Goal: Information Seeking & Learning: Learn about a topic

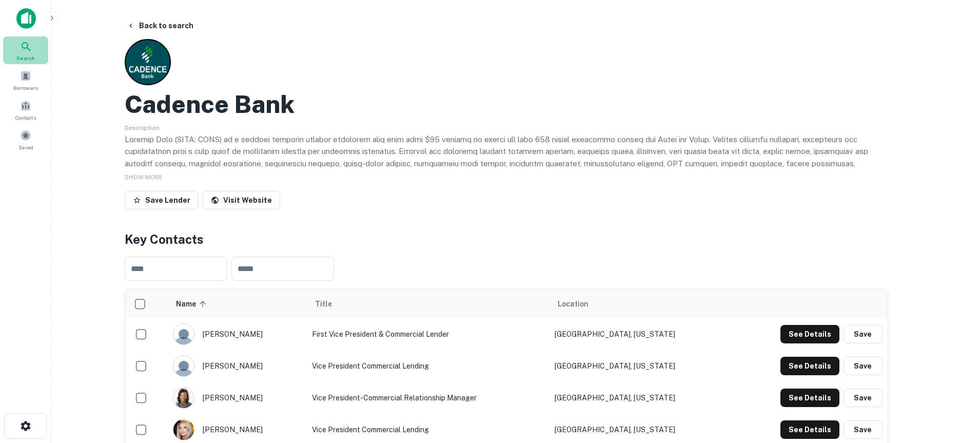
click at [23, 46] on icon at bounding box center [26, 47] width 12 height 12
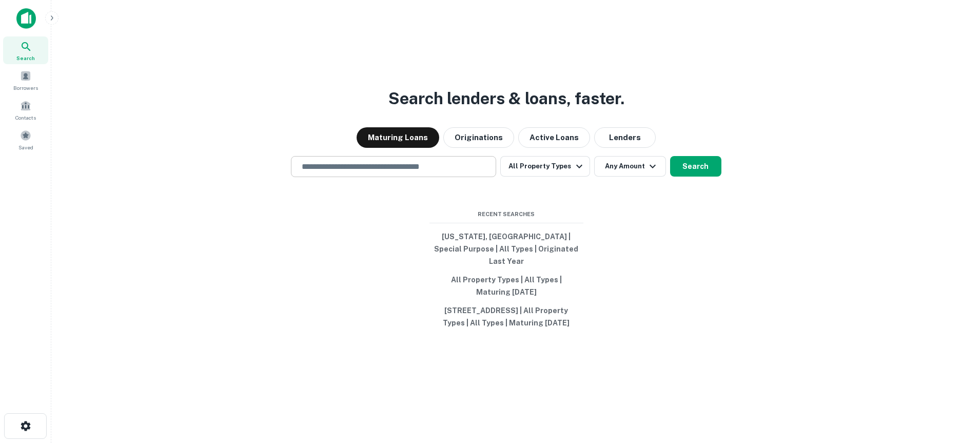
click at [424, 162] on input "text" at bounding box center [393, 167] width 196 height 12
click at [365, 171] on input "text" at bounding box center [393, 167] width 196 height 12
type input "**********"
click at [689, 167] on button "Search" at bounding box center [695, 166] width 51 height 21
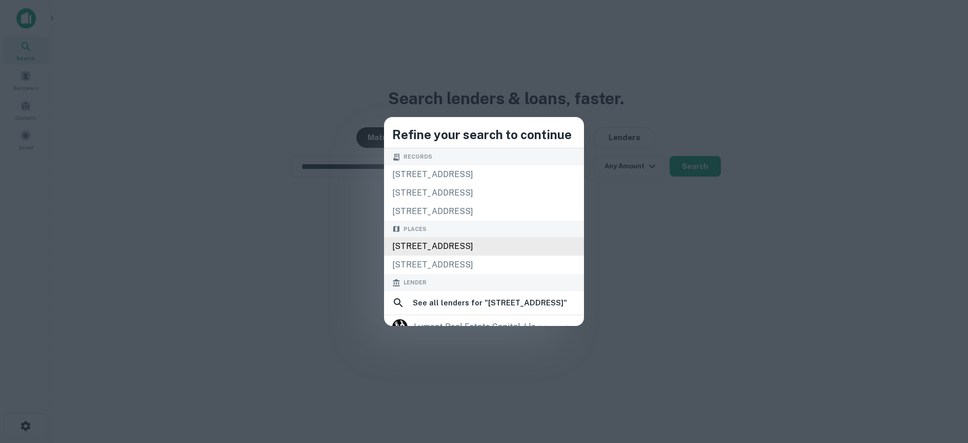
click at [445, 243] on div "[STREET_ADDRESS]" at bounding box center [484, 246] width 200 height 18
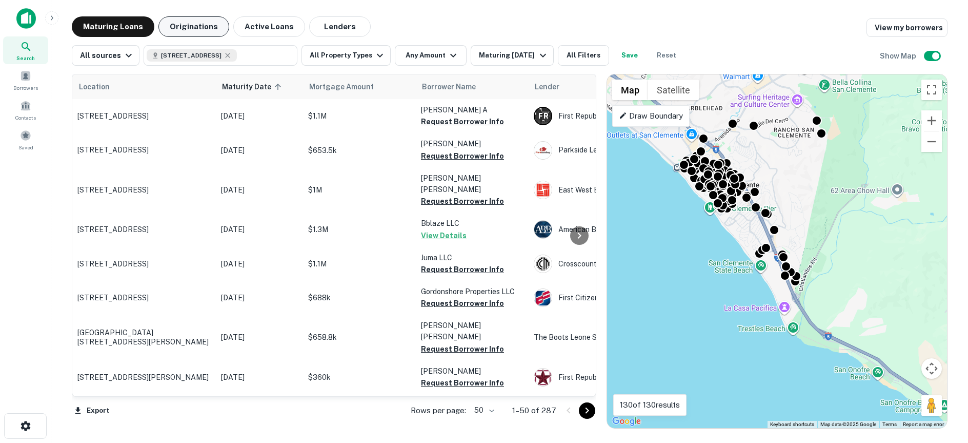
click at [188, 23] on button "Originations" at bounding box center [193, 26] width 71 height 21
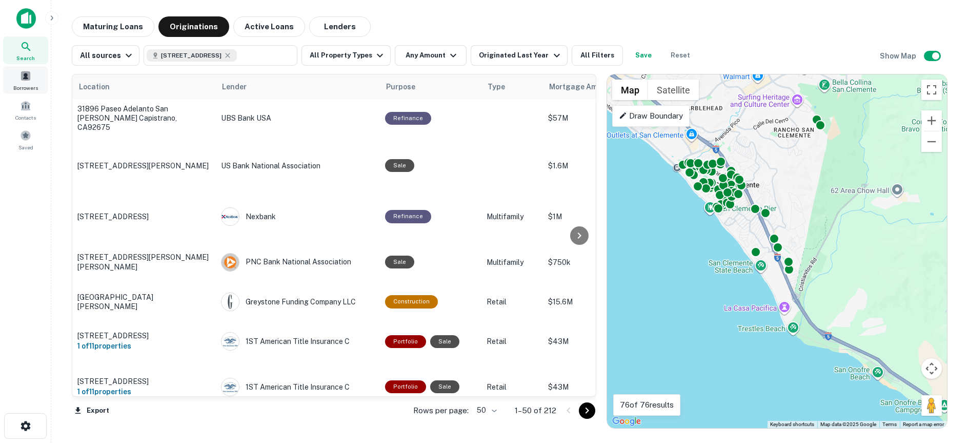
click at [25, 76] on span at bounding box center [25, 75] width 11 height 11
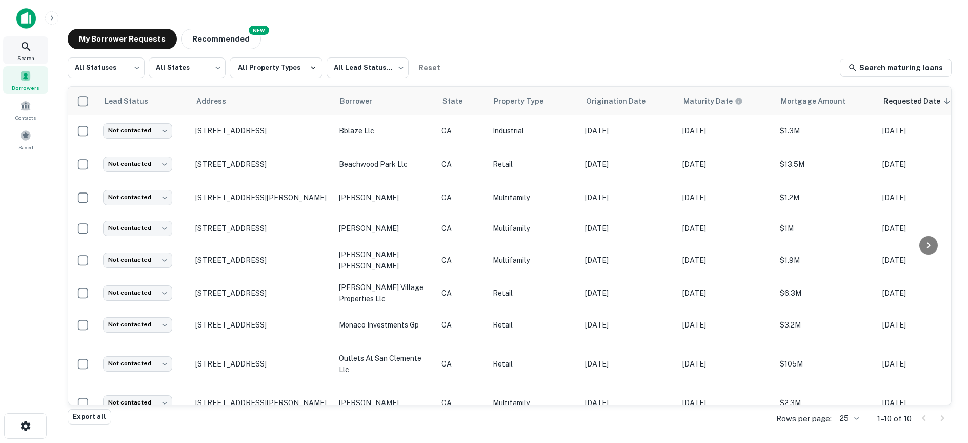
click at [26, 51] on icon at bounding box center [26, 47] width 12 height 12
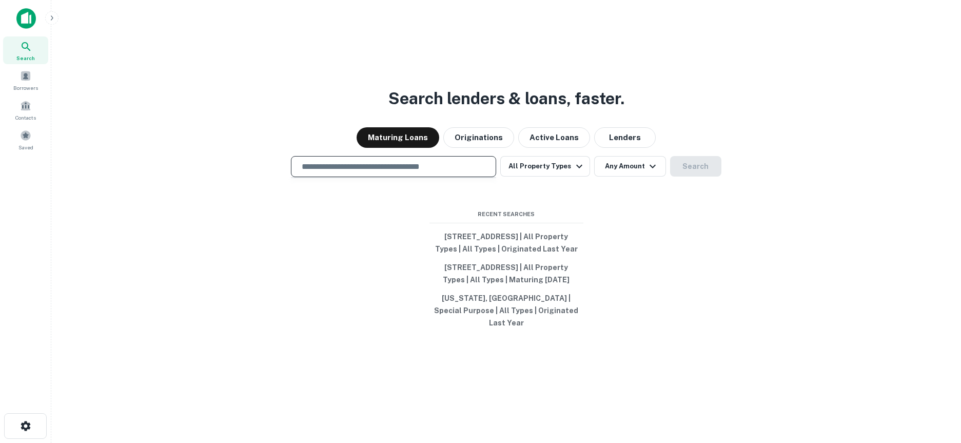
click at [322, 163] on input "text" at bounding box center [393, 167] width 196 height 12
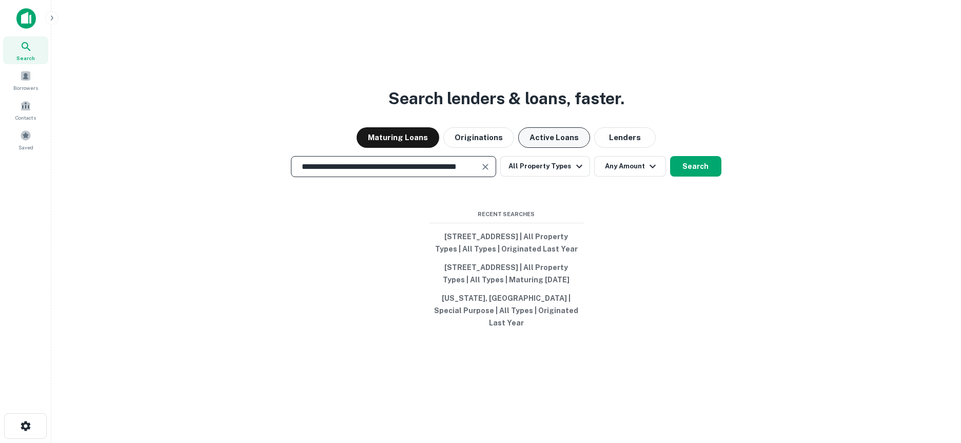
type input "**********"
click at [546, 134] on button "Active Loans" at bounding box center [554, 137] width 72 height 21
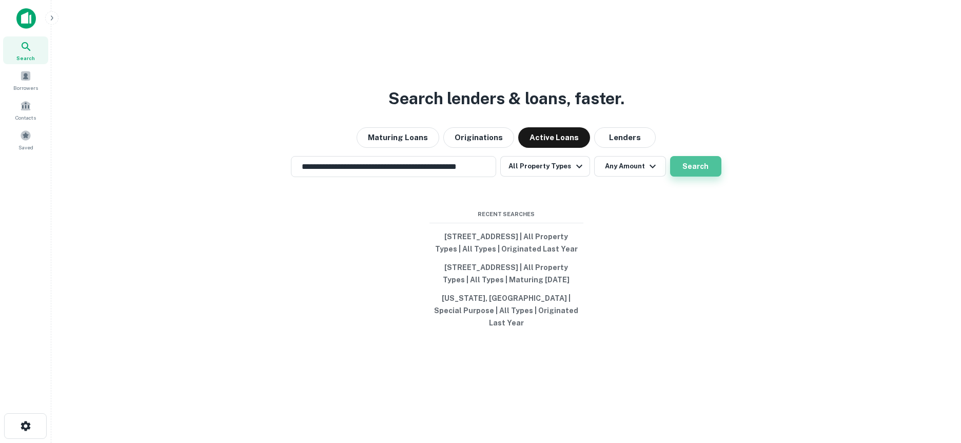
click at [689, 163] on button "Search" at bounding box center [695, 166] width 51 height 21
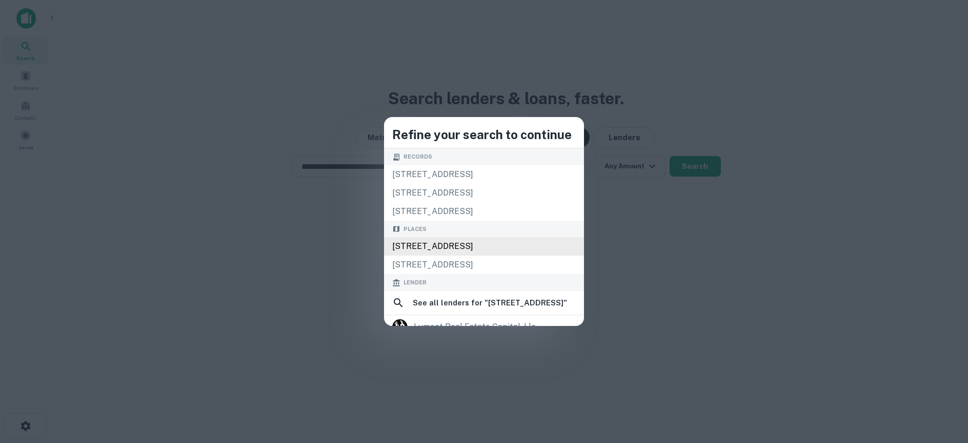
click at [532, 242] on div "[STREET_ADDRESS]" at bounding box center [484, 246] width 200 height 18
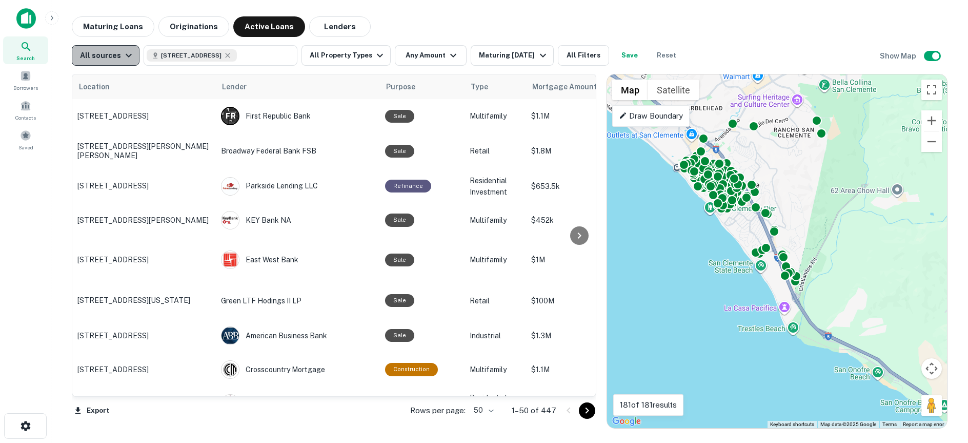
click at [114, 57] on div "All sources" at bounding box center [107, 55] width 55 height 12
click at [114, 57] on div at bounding box center [484, 221] width 968 height 443
click at [360, 57] on button "All Property Types" at bounding box center [346, 55] width 89 height 21
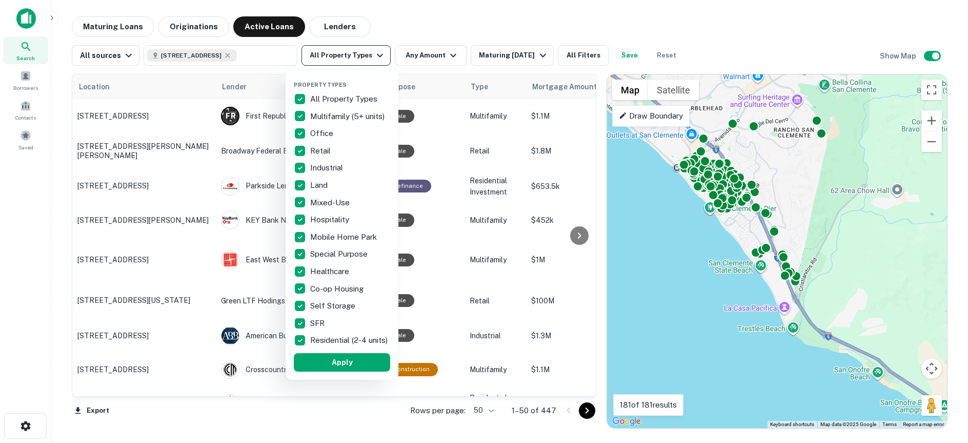
click at [360, 57] on div at bounding box center [484, 221] width 968 height 443
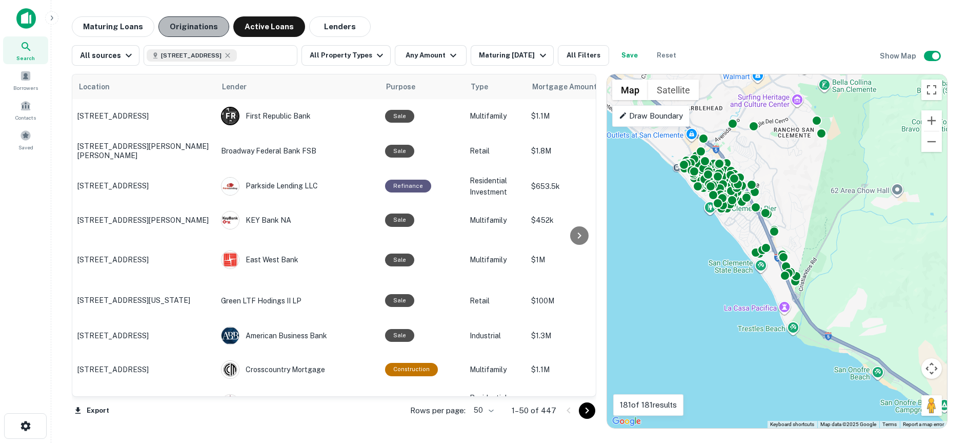
click at [189, 31] on button "Originations" at bounding box center [193, 26] width 71 height 21
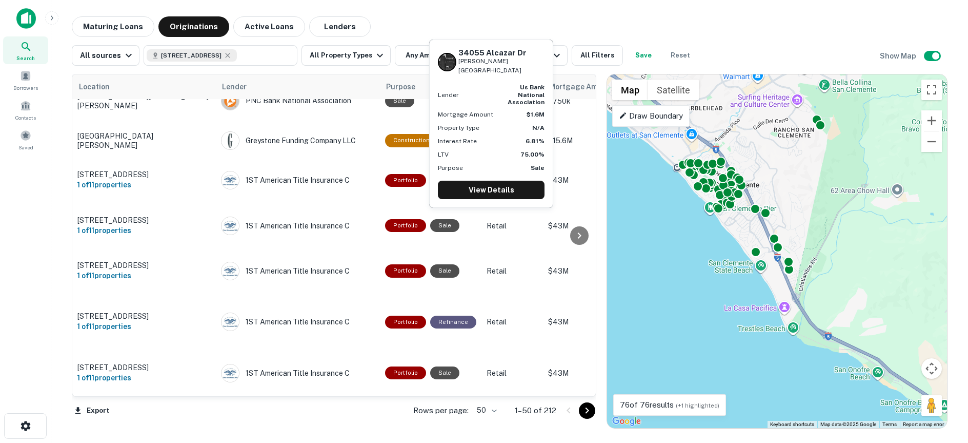
scroll to position [162, 0]
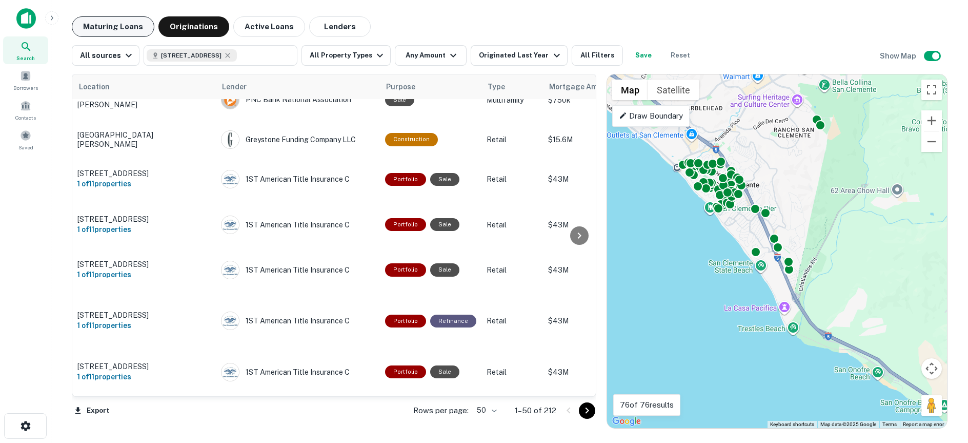
click at [132, 28] on button "Maturing Loans" at bounding box center [113, 26] width 83 height 21
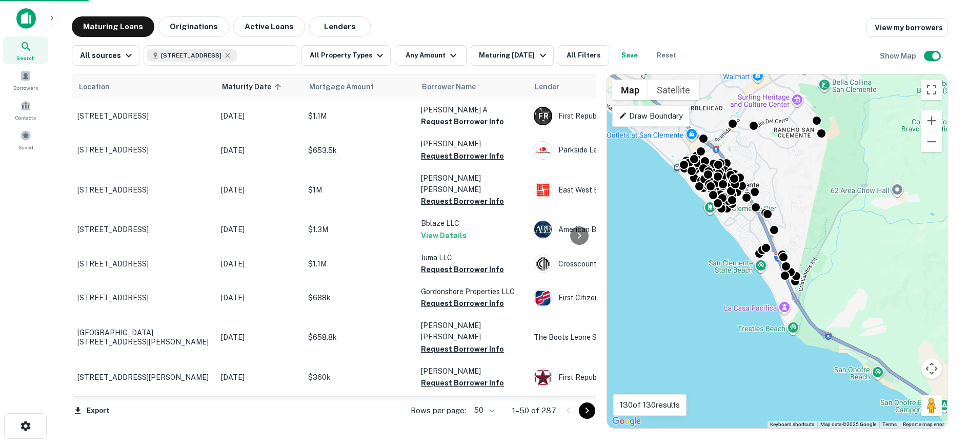
scroll to position [162, 0]
